Goal: Obtain resource: Obtain resource

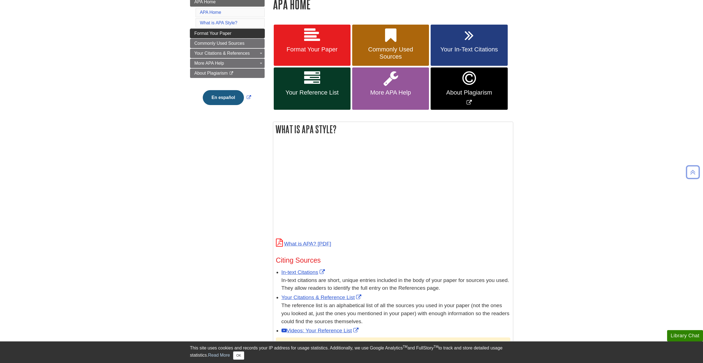
scroll to position [28, 0]
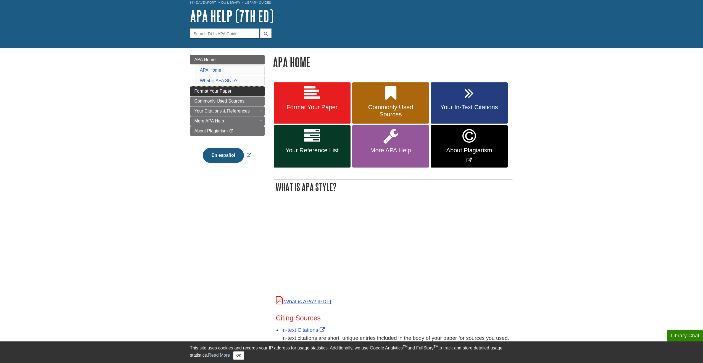
click at [224, 89] on span "Format Your Paper" at bounding box center [212, 91] width 37 height 5
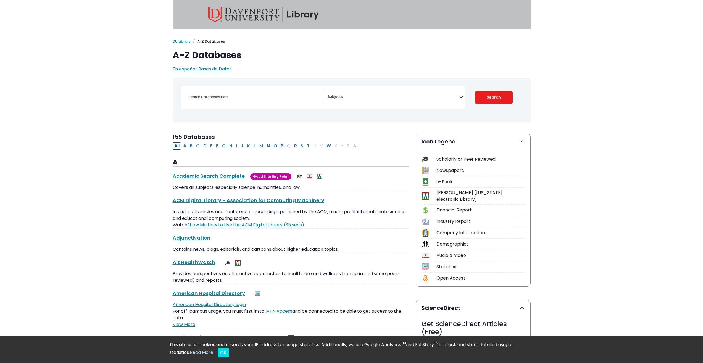
click at [280, 146] on button "P" at bounding box center [282, 145] width 6 height 7
select select "Database Subject Filter"
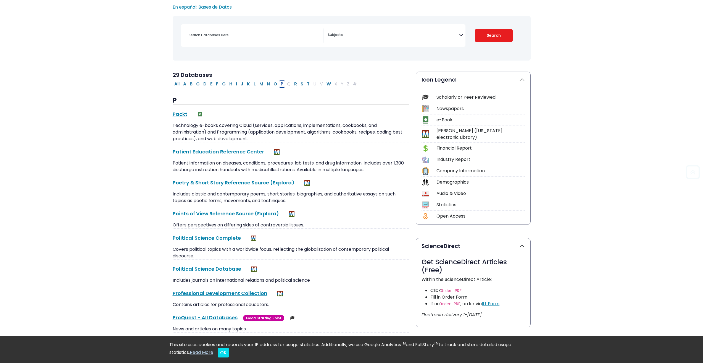
scroll to position [166, 0]
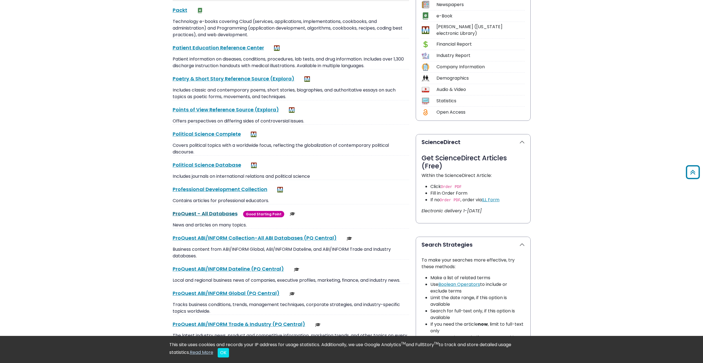
click at [204, 211] on link "ProQuest - All Databases This link opens in a new window" at bounding box center [205, 213] width 65 height 7
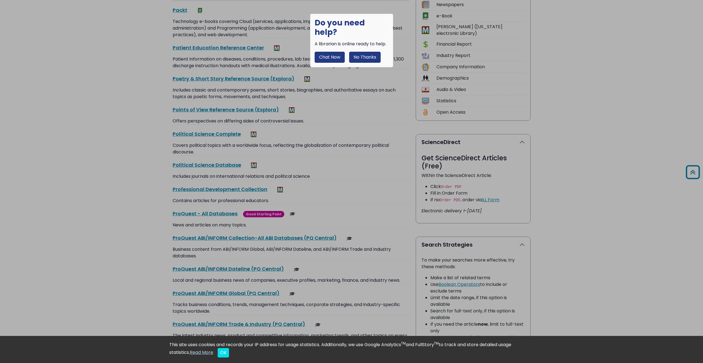
click at [376, 52] on button "No Thanks" at bounding box center [364, 57] width 31 height 11
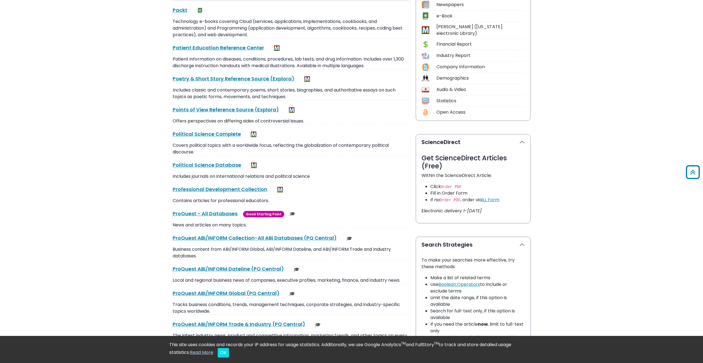
scroll to position [0, 0]
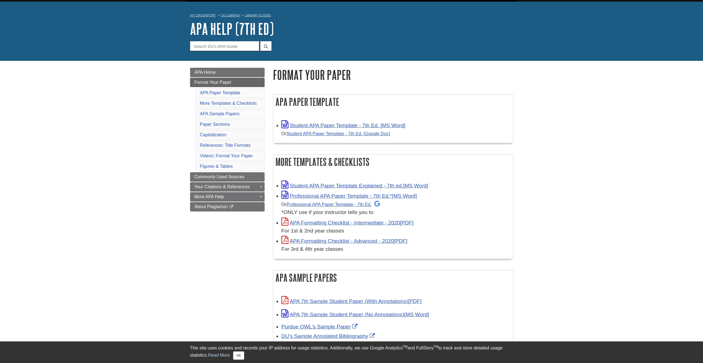
scroll to position [28, 0]
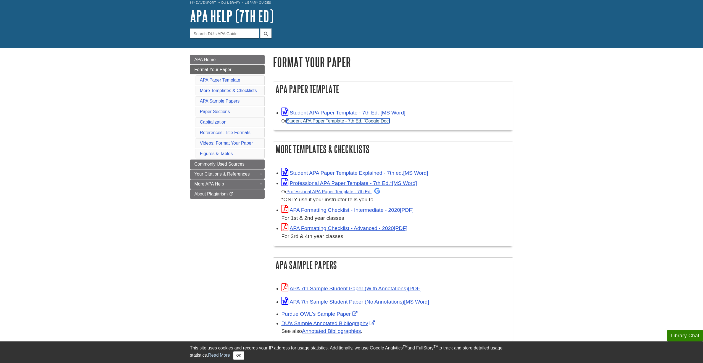
click at [374, 121] on link "Student APA Paper Template - 7th Ed. [Google Doc]" at bounding box center [338, 120] width 104 height 5
